Goal: Task Accomplishment & Management: Complete application form

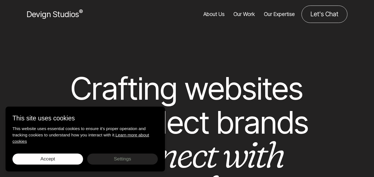
click at [50, 152] on div "This site uses cookies This website uses essential cookies to ensure it's prope…" at bounding box center [85, 139] width 159 height 65
click at [51, 157] on span "Accept" at bounding box center [47, 159] width 15 height 6
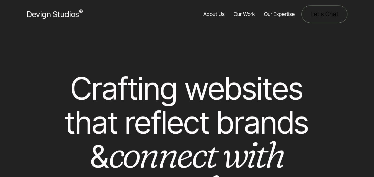
click at [331, 17] on link "Let's Chat" at bounding box center [324, 14] width 46 height 17
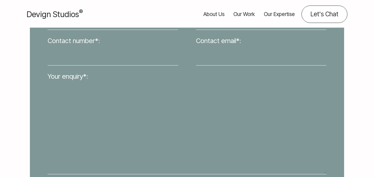
scroll to position [194, 0]
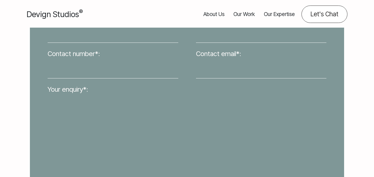
click at [149, 35] on input "Your name*:" at bounding box center [113, 33] width 131 height 19
type input "[PERSON_NAME]"
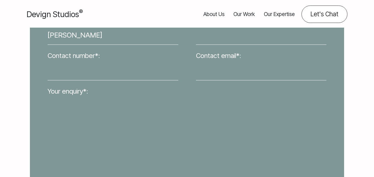
type input "[URL][DOMAIN_NAME]"
type input "3021691545"
type input "[EMAIL_ADDRESS][DOMAIN_NAME]"
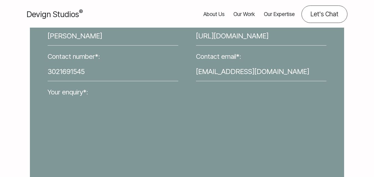
paste textarea "Hi, We are providing a package for guest posting to our clients. We'll help you…"
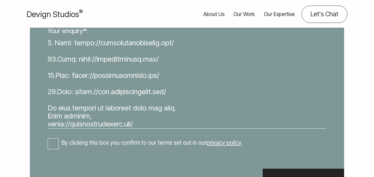
scroll to position [304, 0]
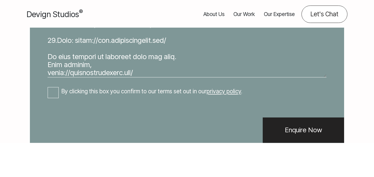
type textarea "Hi, We are providing a package for guest posting to our clients. We'll help you…"
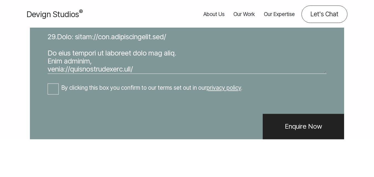
click at [54, 93] on div "Your name*: Rhea Priscilla Business name*: https://ignitevisibility.com/ Contac…" at bounding box center [187, 10] width 296 height 222
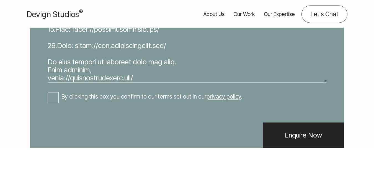
click at [52, 101] on input "By clicking this box you confirm to our terms set out in our privacy policy ." at bounding box center [53, 97] width 11 height 11
checkbox input "true"
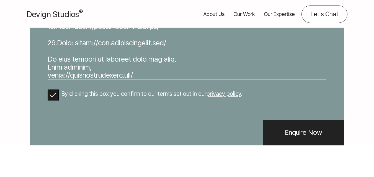
click at [303, 146] on input "Enquire Now" at bounding box center [303, 132] width 81 height 25
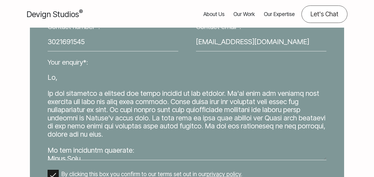
scroll to position [304, 0]
